Goal: Task Accomplishment & Management: Manage account settings

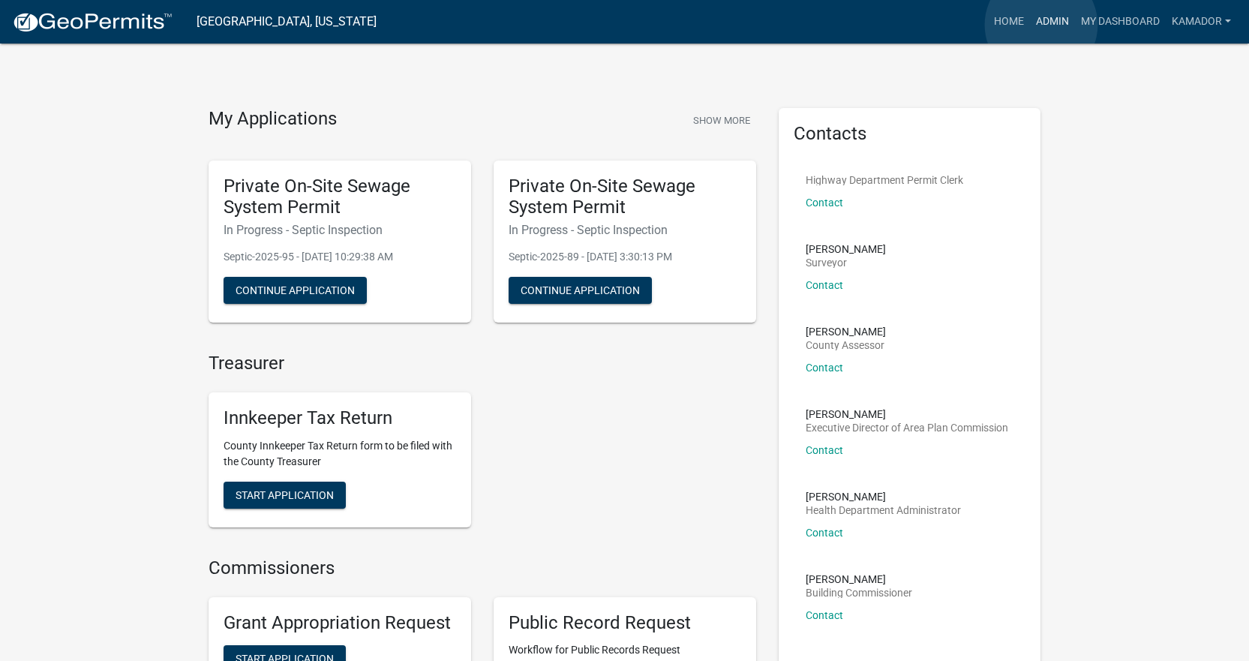
click at [1041, 25] on link "Admin" at bounding box center [1052, 22] width 45 height 29
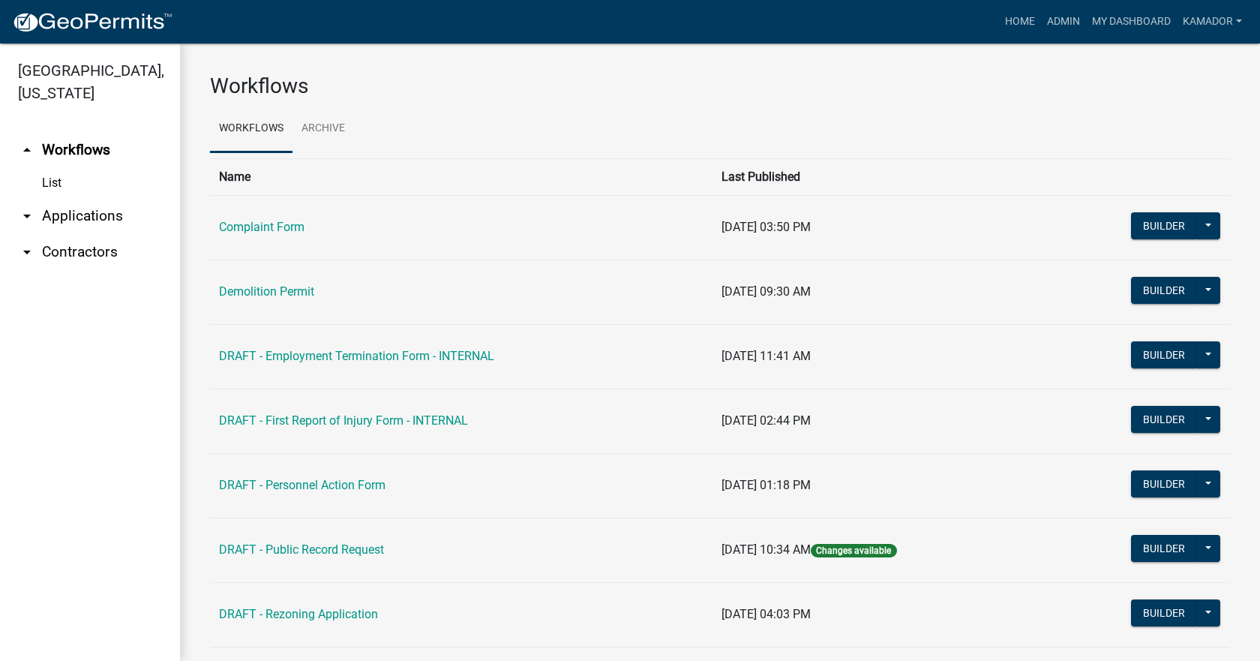
click at [82, 210] on link "arrow_drop_down Applications" at bounding box center [90, 216] width 180 height 36
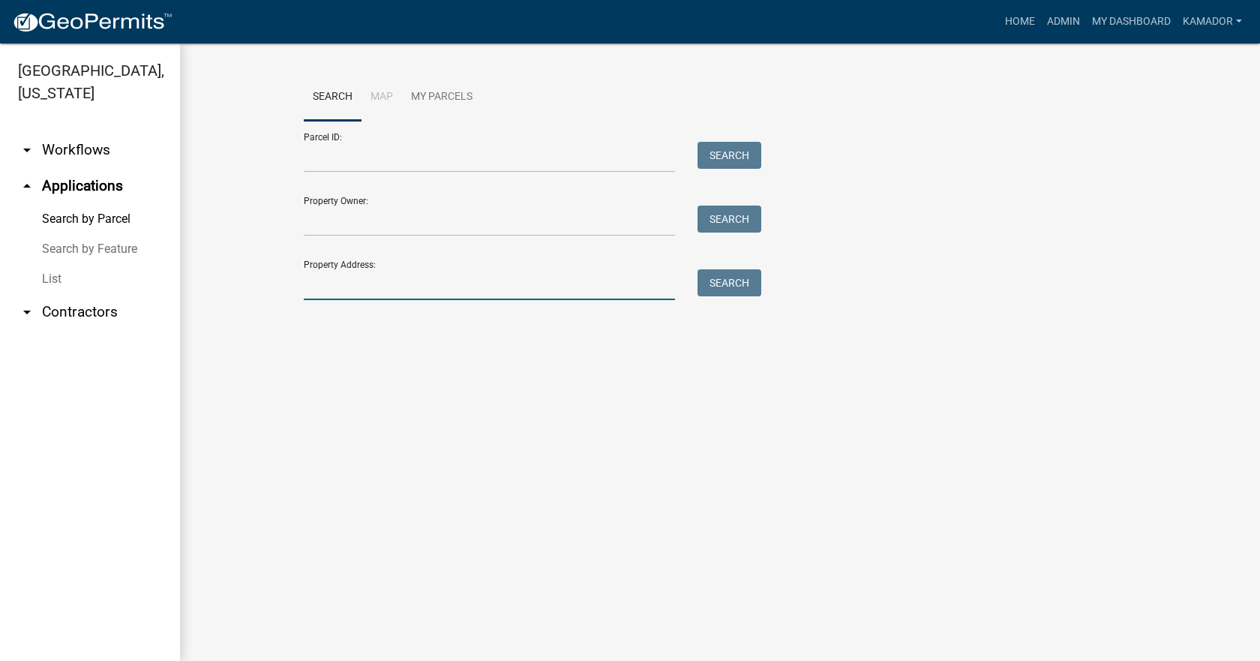
click at [386, 288] on input "Property Address:" at bounding box center [489, 284] width 371 height 31
type input "3301"
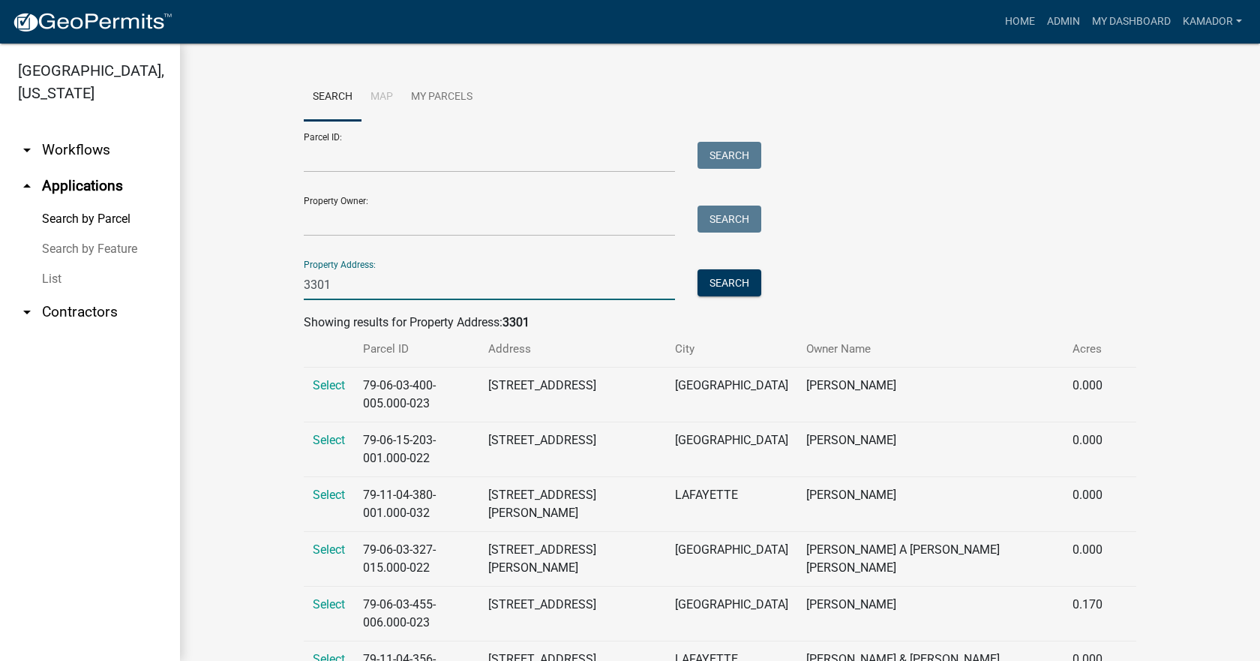
drag, startPoint x: 386, startPoint y: 288, endPoint x: 275, endPoint y: 281, distance: 111.3
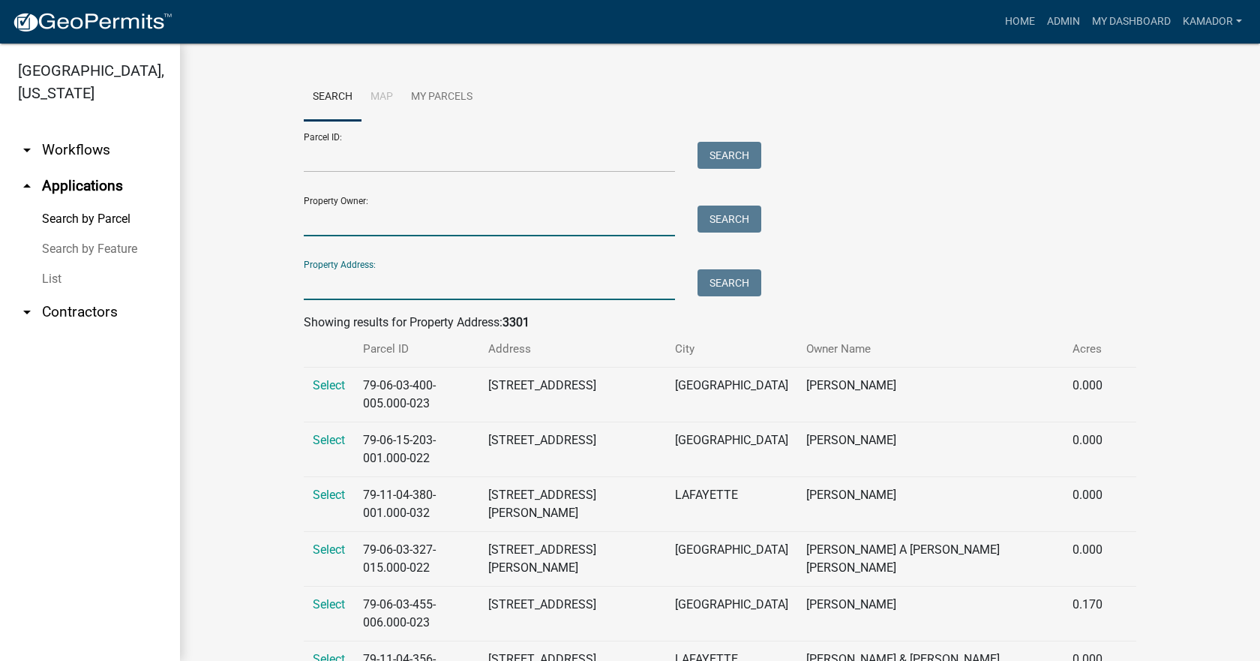
click at [350, 210] on input "Property Owner:" at bounding box center [489, 221] width 371 height 31
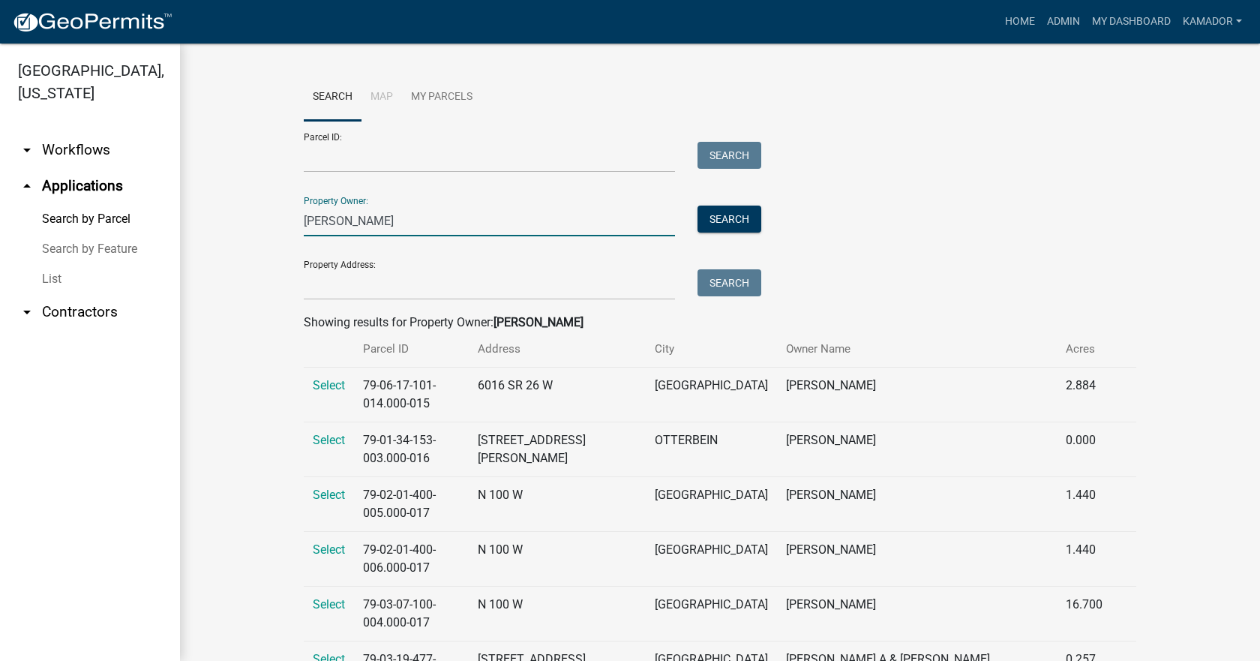
drag, startPoint x: 348, startPoint y: 221, endPoint x: 245, endPoint y: 211, distance: 104.1
type input "[PERSON_NAME]"
click at [56, 275] on link "List" at bounding box center [90, 279] width 180 height 30
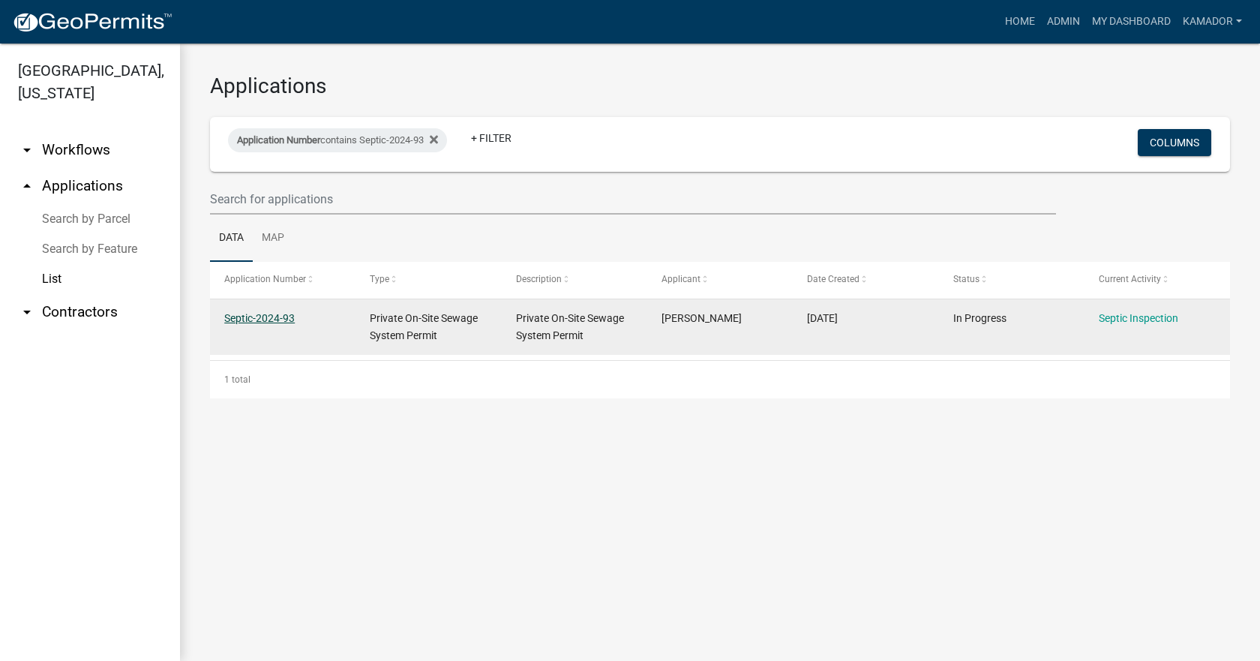
click at [242, 319] on link "Septic-2024-93" at bounding box center [259, 318] width 71 height 12
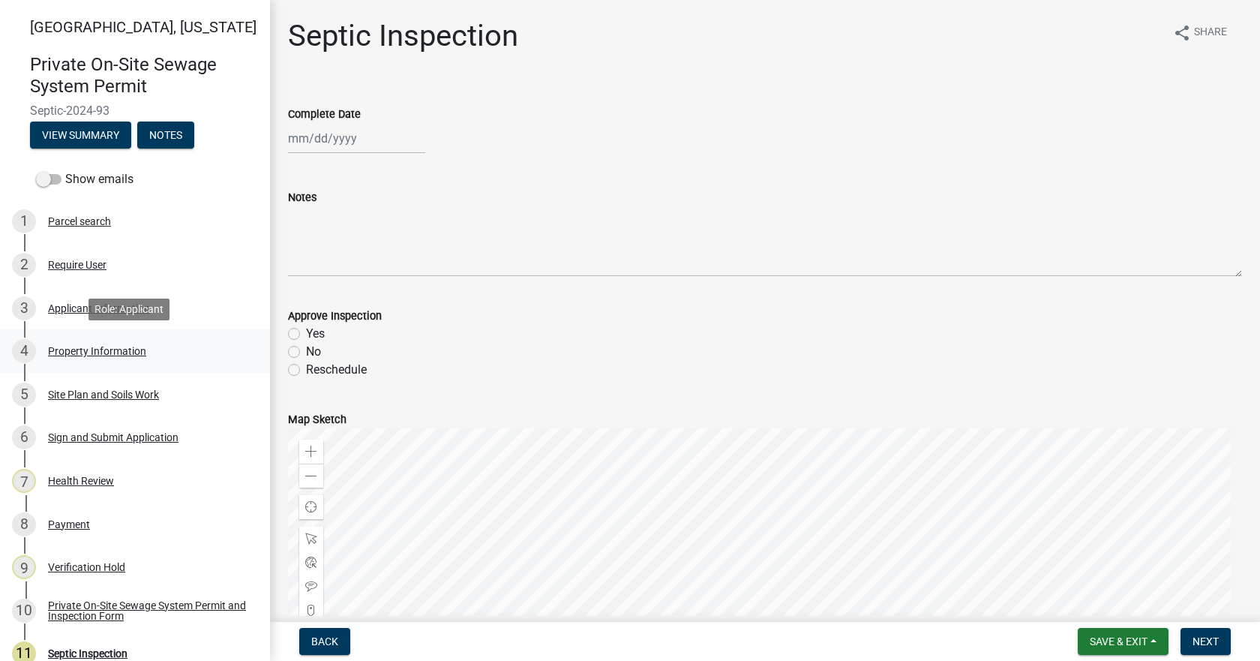
click at [79, 352] on div "Property Information" at bounding box center [97, 351] width 98 height 11
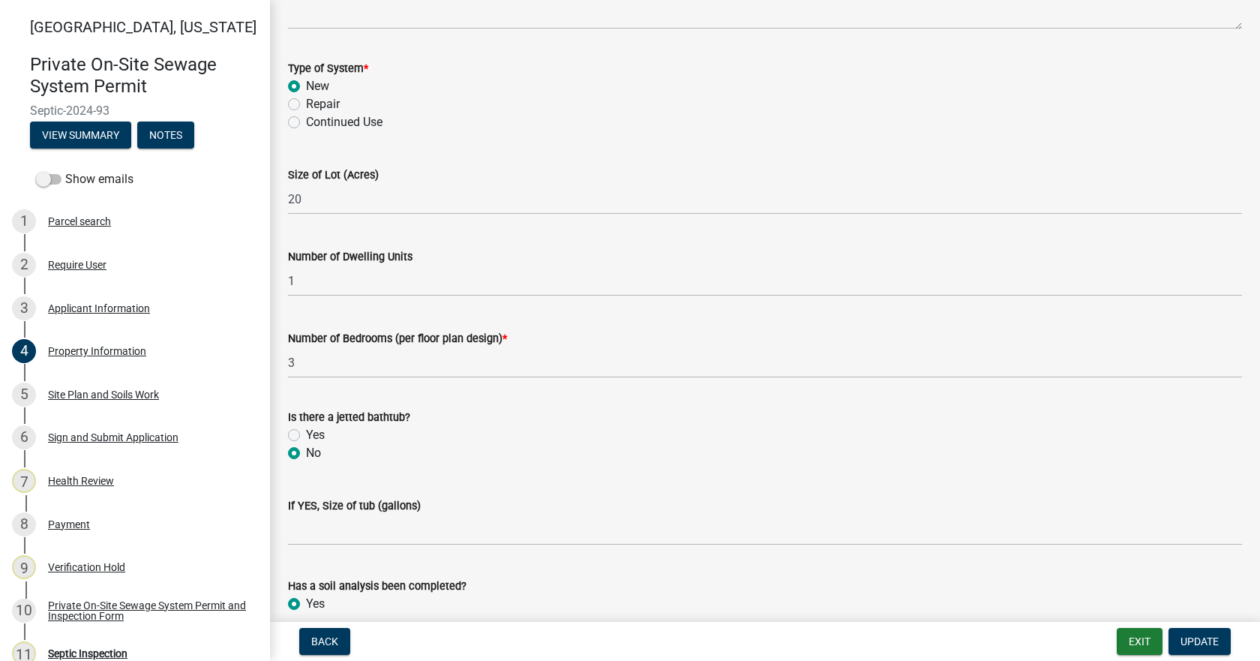
scroll to position [900, 0]
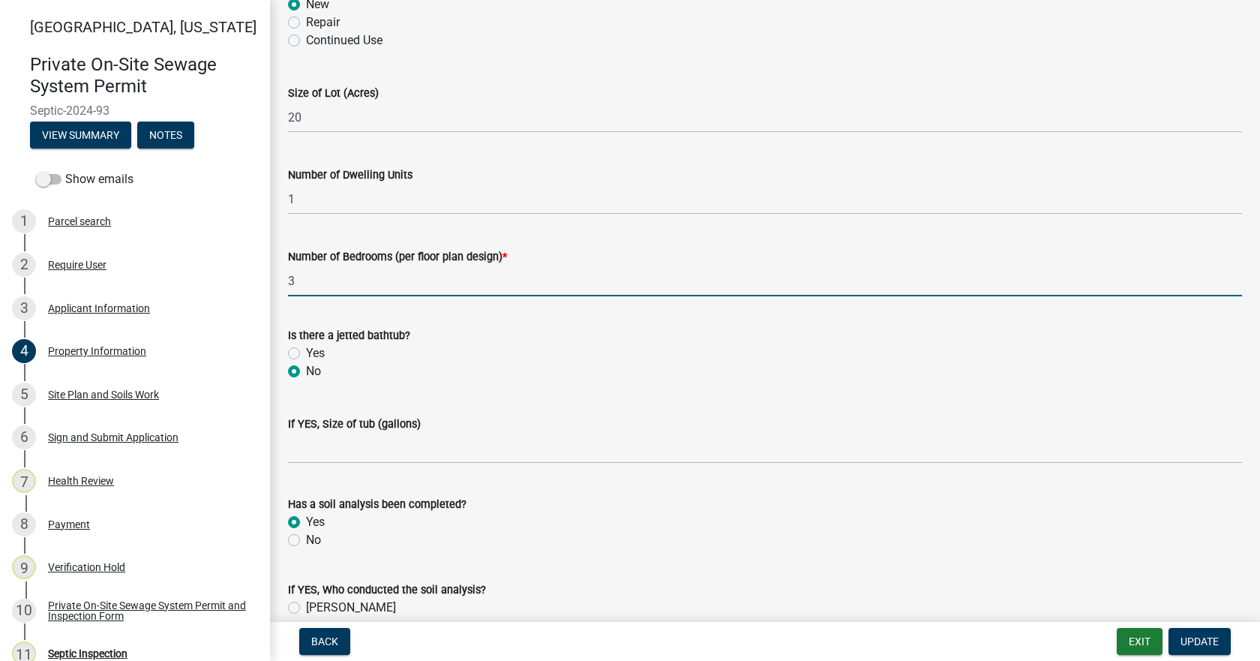
click at [307, 284] on input "3" at bounding box center [765, 281] width 954 height 31
type input "4"
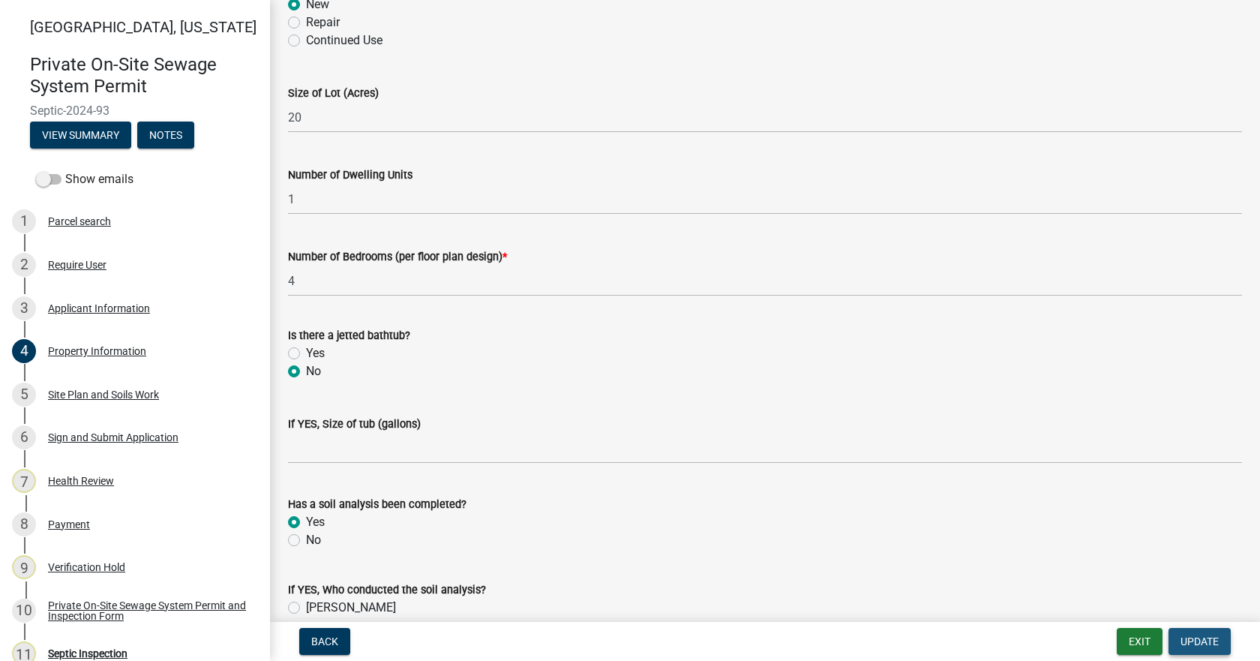
click at [1203, 635] on span "Update" at bounding box center [1200, 641] width 38 height 12
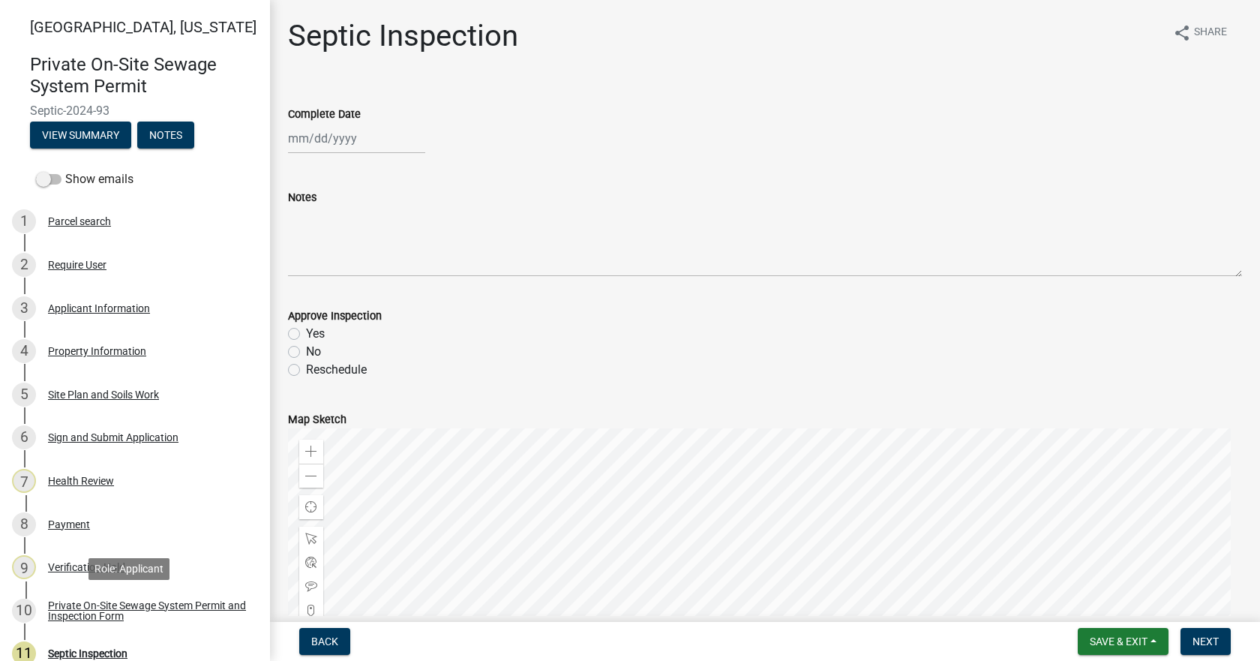
click at [122, 603] on div "Private On-Site Sewage System Permit and Inspection Form" at bounding box center [147, 610] width 198 height 21
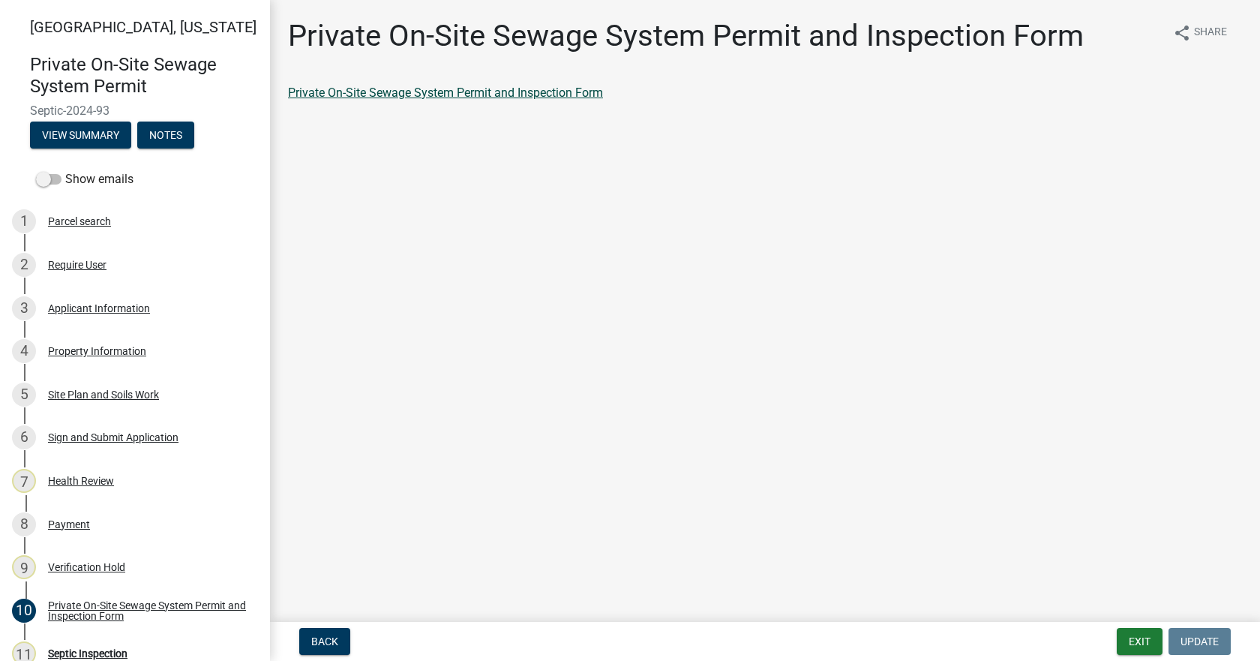
click at [428, 86] on link "Private On-Site Sewage System Permit and Inspection Form" at bounding box center [445, 93] width 315 height 14
